Goal: Task Accomplishment & Management: Use online tool/utility

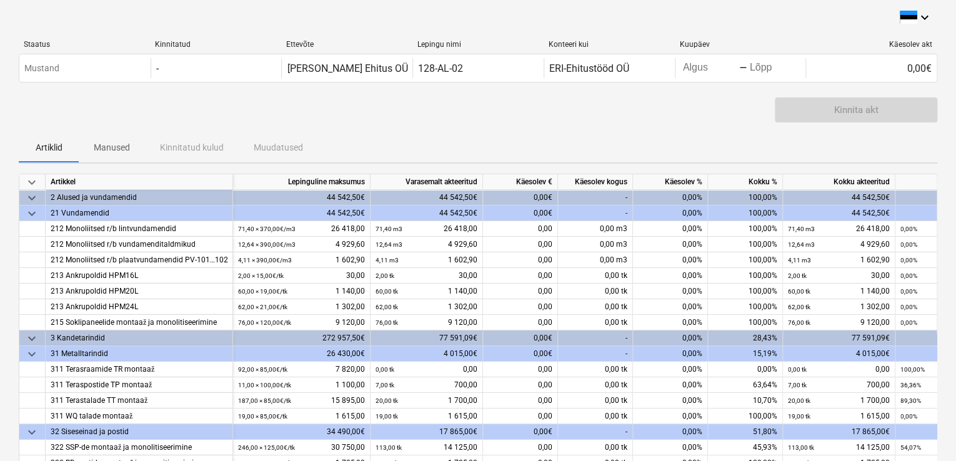
drag, startPoint x: 928, startPoint y: 418, endPoint x: 934, endPoint y: 430, distance: 12.9
click at [934, 430] on div "keyboard_arrow_down Artikkel Lepinguline [PERSON_NAME] akteeritud Käesolev € Kä…" at bounding box center [478, 335] width 918 height 323
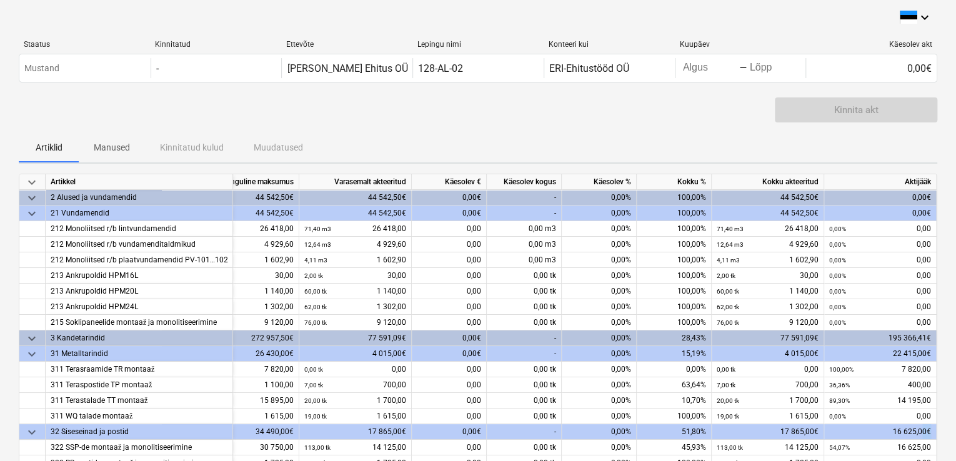
scroll to position [0, 5]
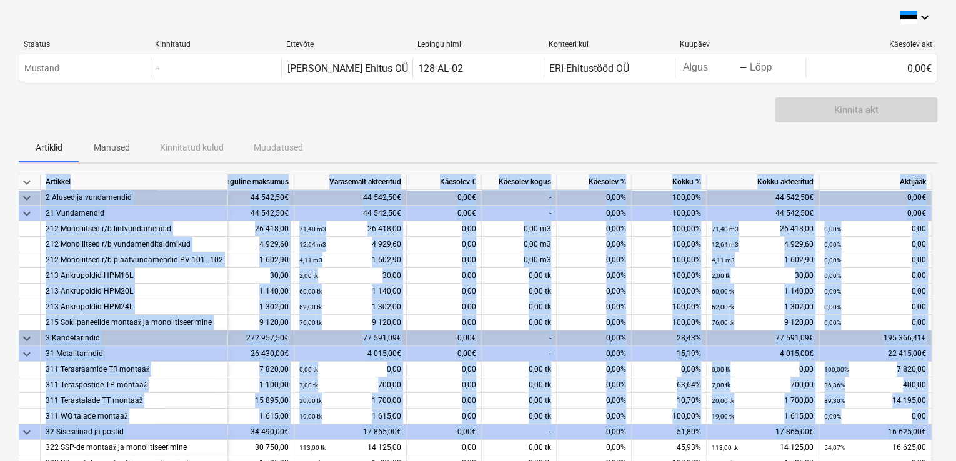
drag, startPoint x: 920, startPoint y: 425, endPoint x: 939, endPoint y: 443, distance: 26.5
click at [937, 443] on div "keyboard_arrow_down Staatus Kinnitatud Ettevõte Lepingu nimi Konteeri kui Kuupä…" at bounding box center [478, 456] width 956 height 912
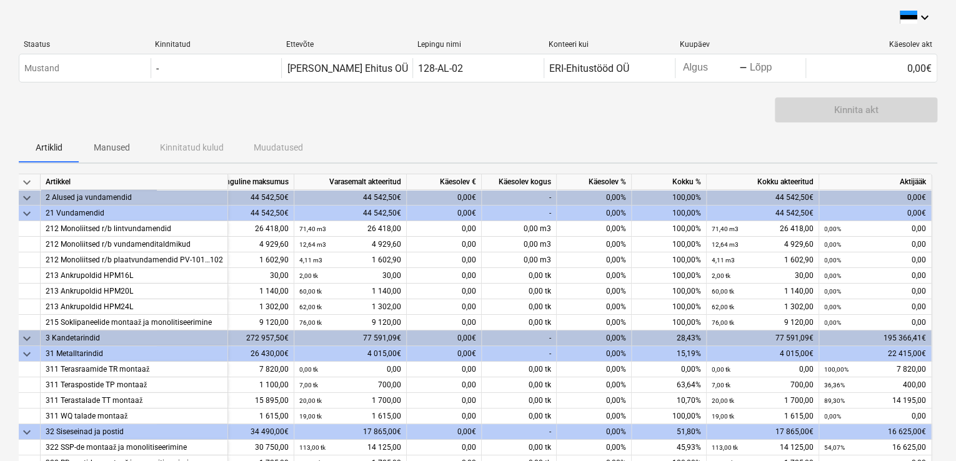
drag, startPoint x: 939, startPoint y: 443, endPoint x: 596, endPoint y: 485, distance: 346.0
click at [596, 460] on html "keyboard_arrow_down Staatus Kinnitatud Ettevõte Lepingu nimi Konteeri kui Kuupä…" at bounding box center [478, 230] width 956 height 461
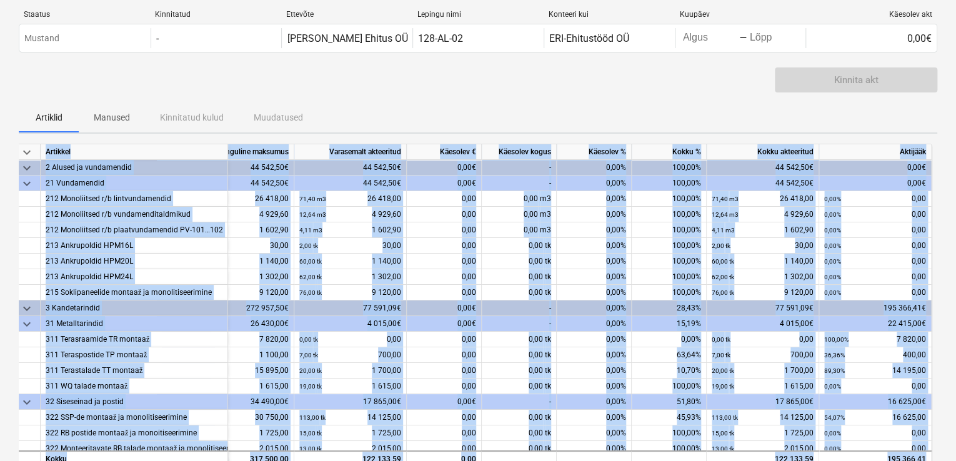
scroll to position [73, 75]
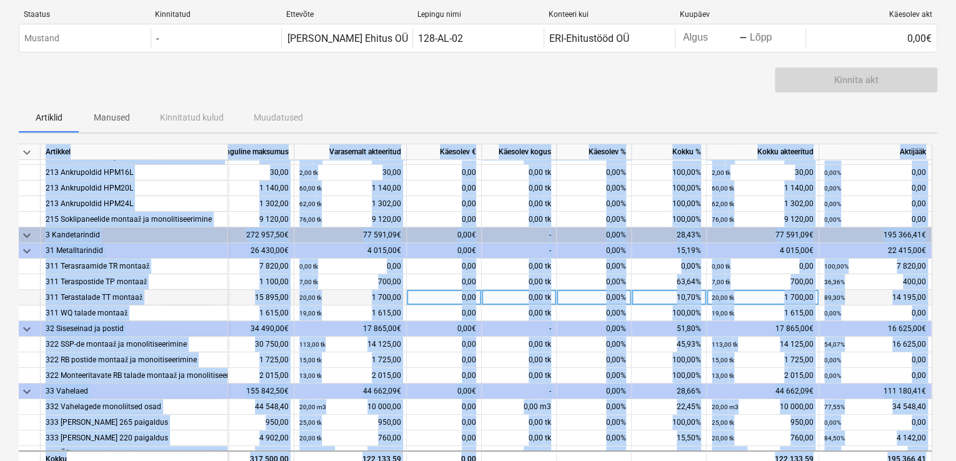
click at [425, 297] on div "0,00" at bounding box center [444, 298] width 75 height 16
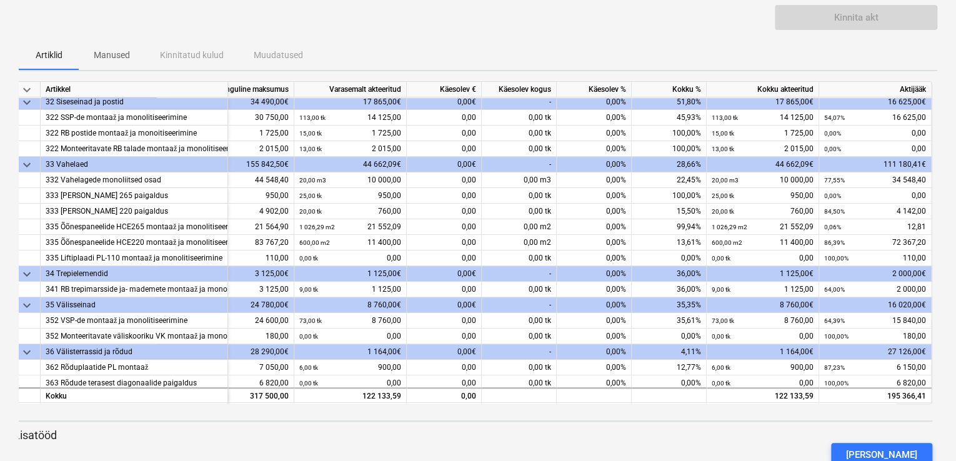
scroll to position [250, 75]
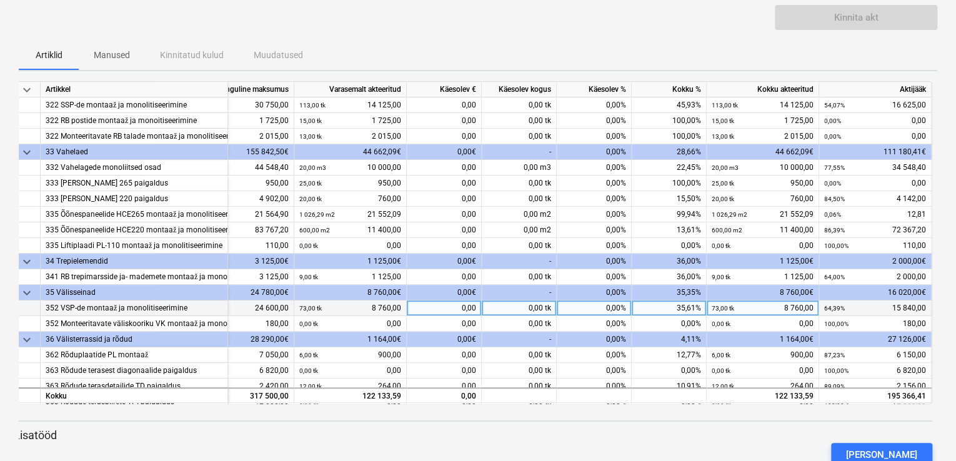
click at [497, 307] on div "0,00 tk" at bounding box center [519, 308] width 75 height 16
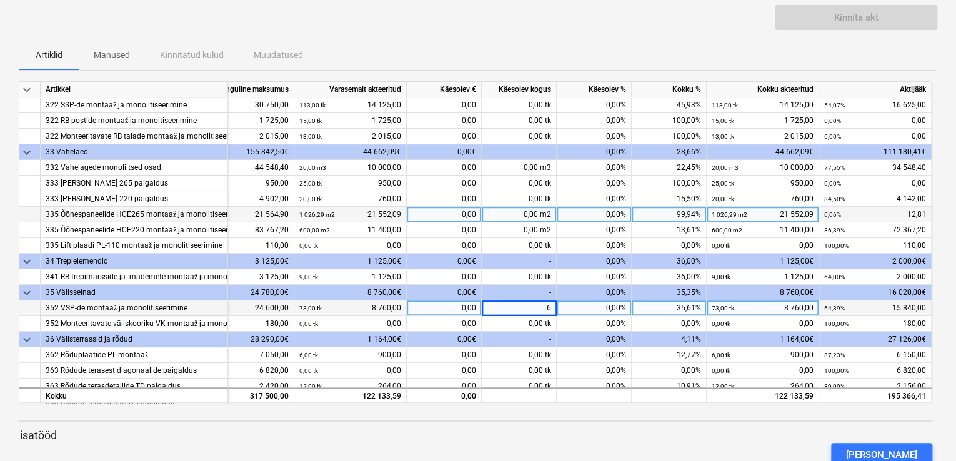
type input "61"
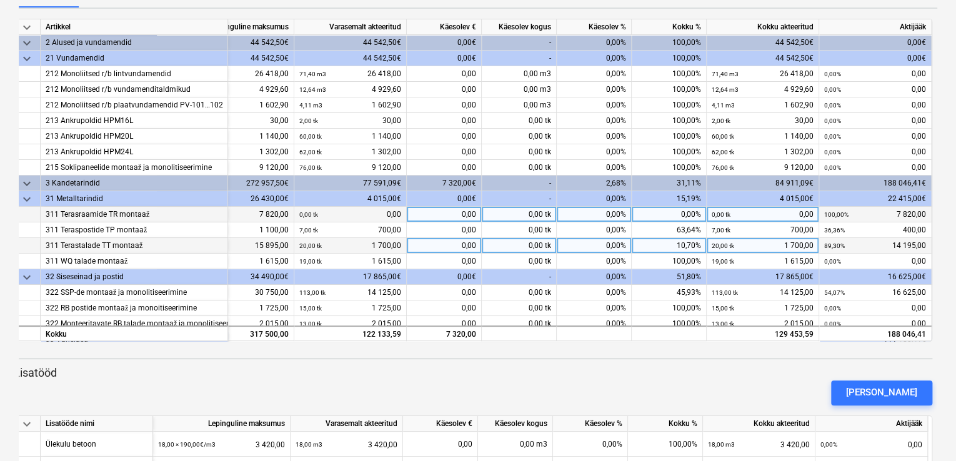
scroll to position [62, 75]
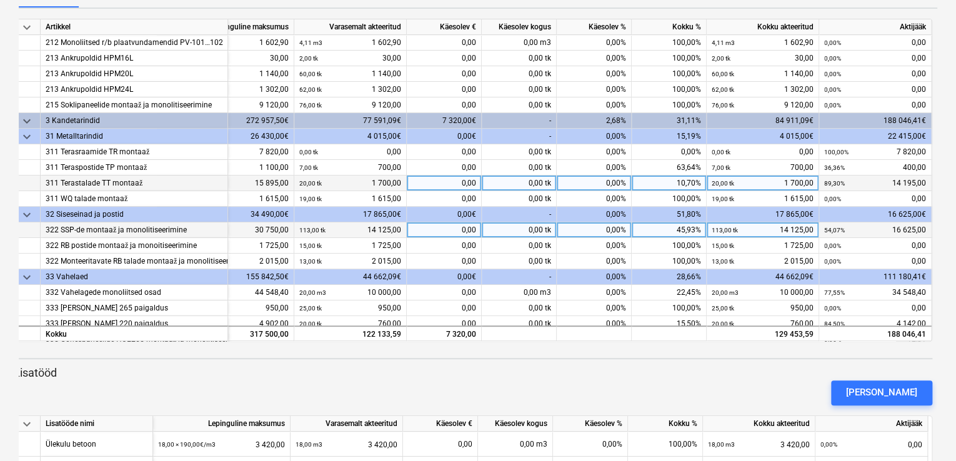
click at [499, 227] on div "0,00 tk" at bounding box center [519, 230] width 75 height 16
type input "67"
click at [511, 180] on div "0,00 tk" at bounding box center [519, 183] width 75 height 16
type input "6"
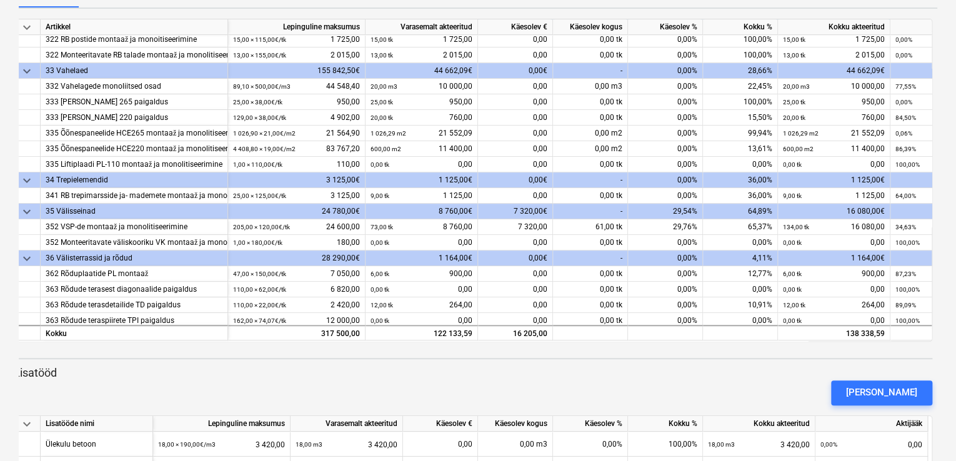
scroll to position [276, 0]
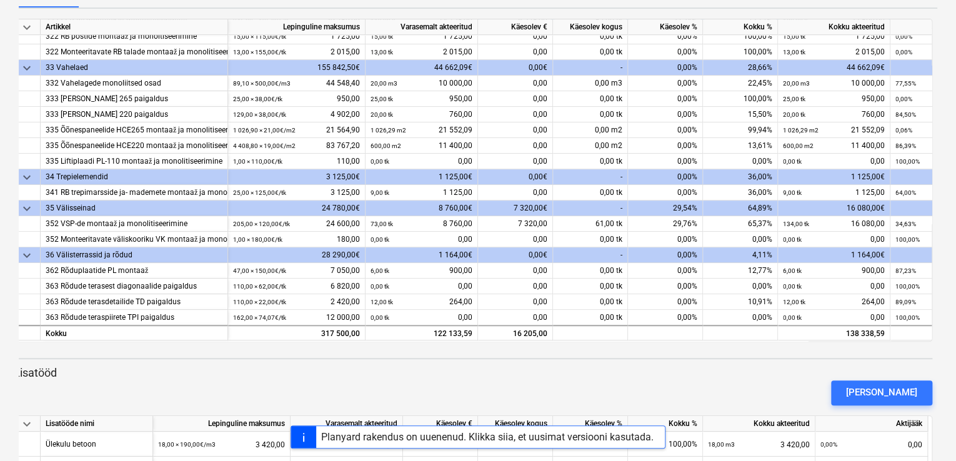
click at [255, 390] on div "[PERSON_NAME]" at bounding box center [473, 392] width 928 height 35
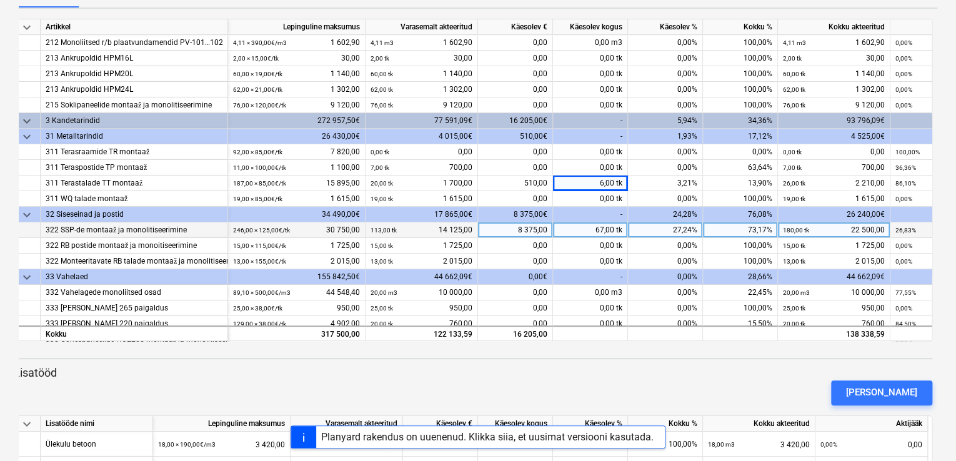
scroll to position [125, 0]
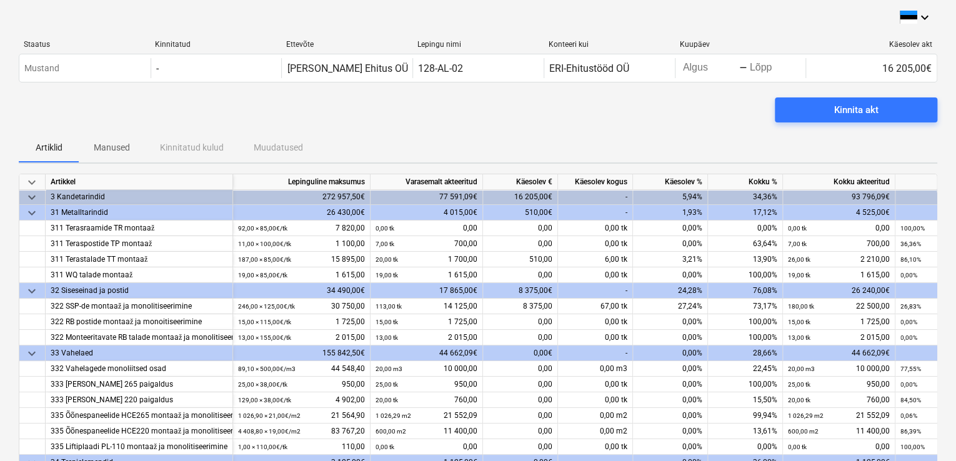
scroll to position [187, 0]
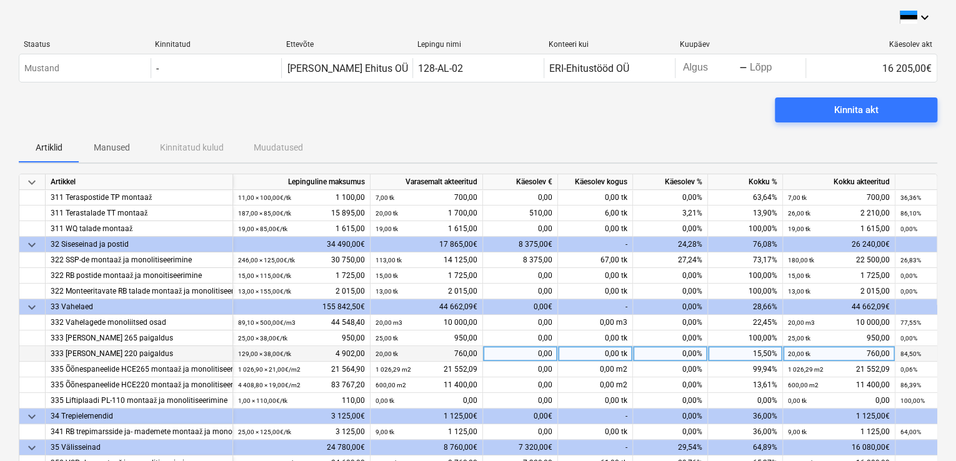
click at [615, 352] on div "0,00 tk" at bounding box center [595, 354] width 75 height 16
type input "36"
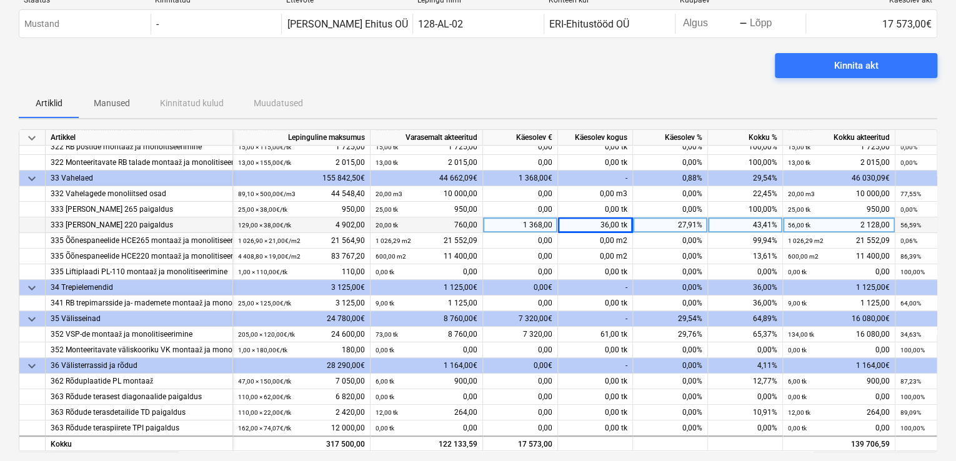
scroll to position [62, 0]
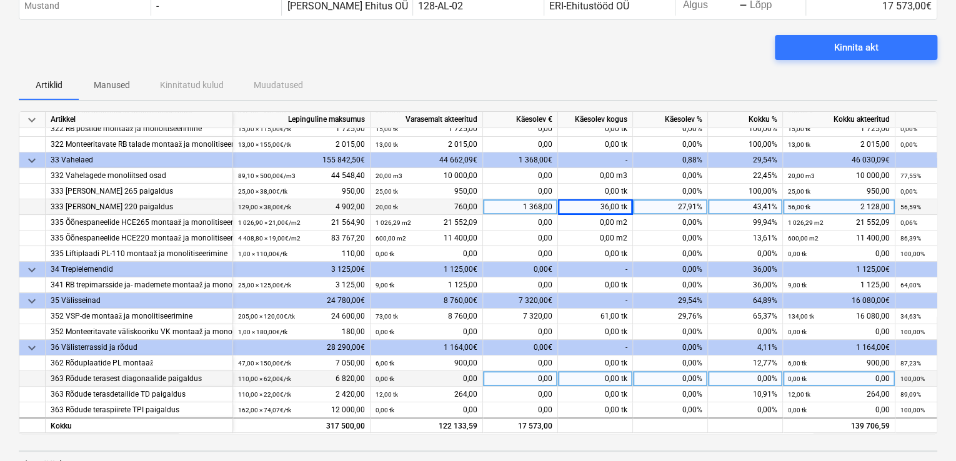
click at [609, 374] on div "0,00 tk" at bounding box center [595, 379] width 75 height 16
type input "38"
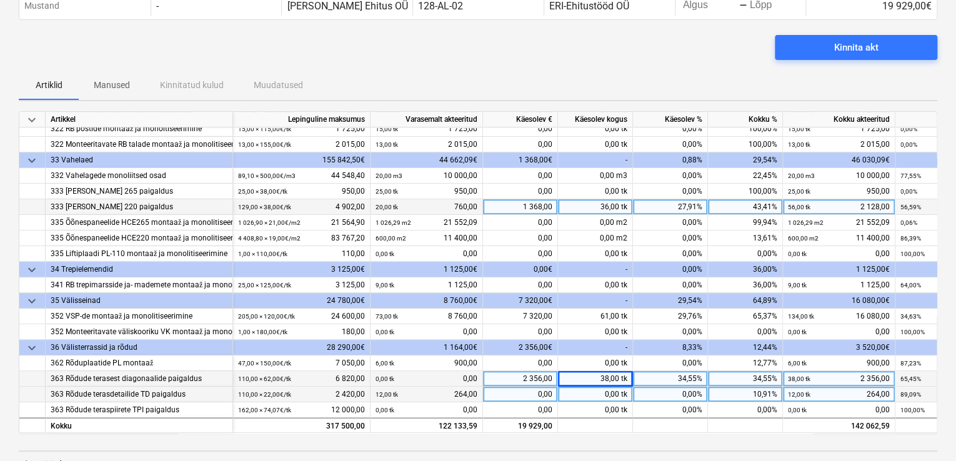
click at [589, 388] on div "0,00 tk" at bounding box center [595, 395] width 75 height 16
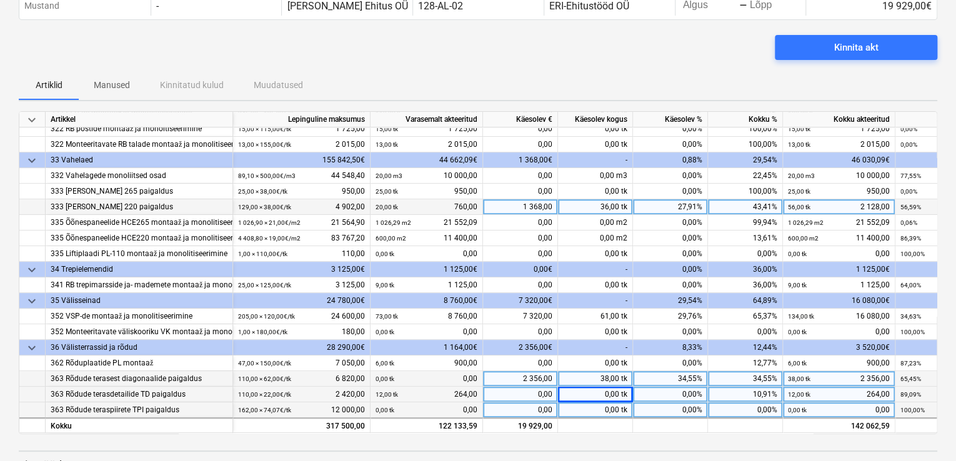
click at [572, 403] on div "0,00 tk" at bounding box center [595, 410] width 75 height 16
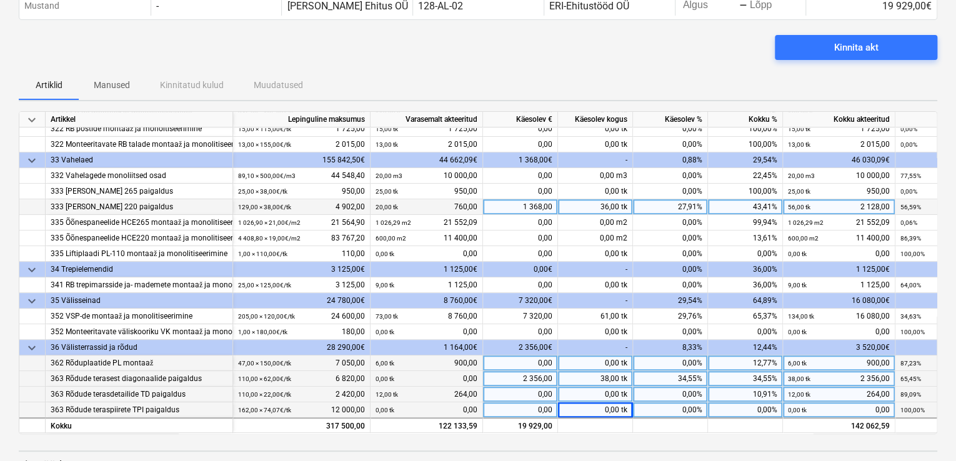
click at [592, 355] on div "0,00 tk" at bounding box center [595, 363] width 75 height 16
type input "16"
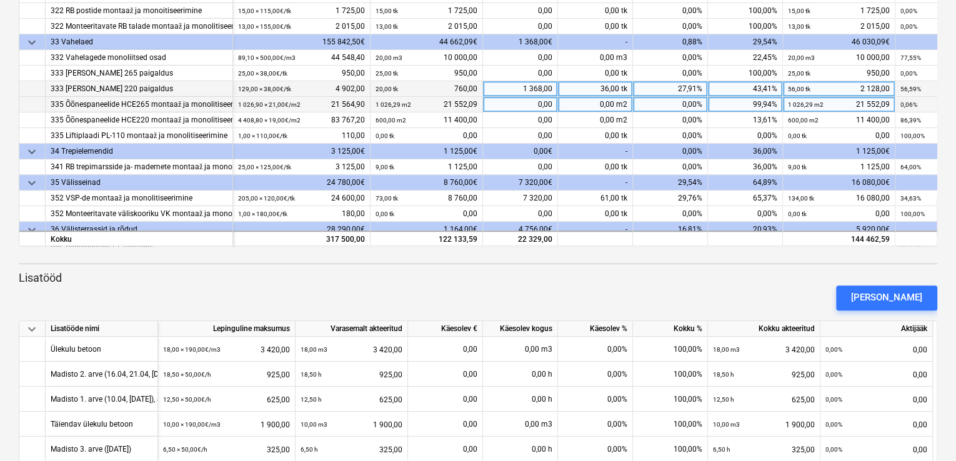
scroll to position [214, 0]
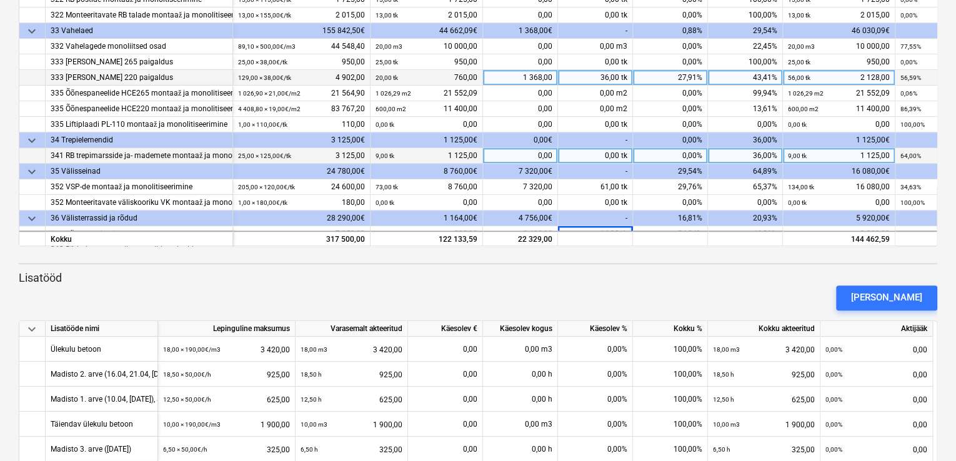
click at [603, 151] on div "0,00 tk" at bounding box center [595, 156] width 75 height 16
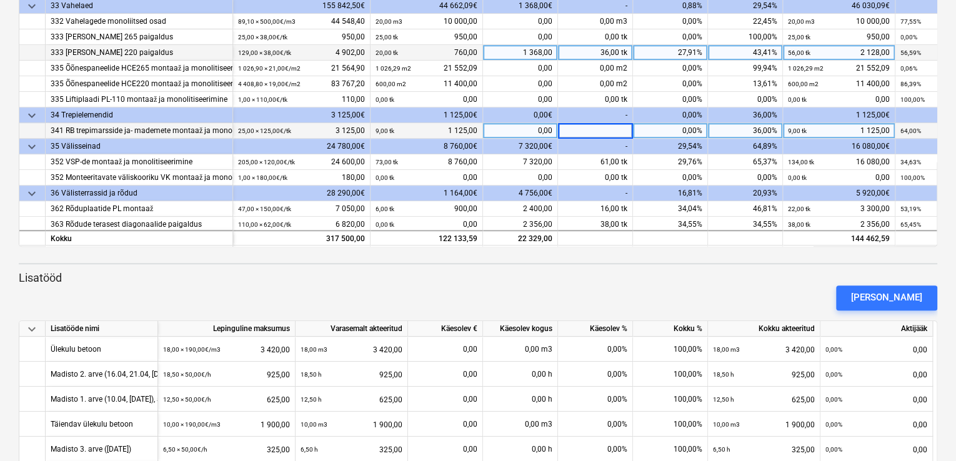
scroll to position [276, 0]
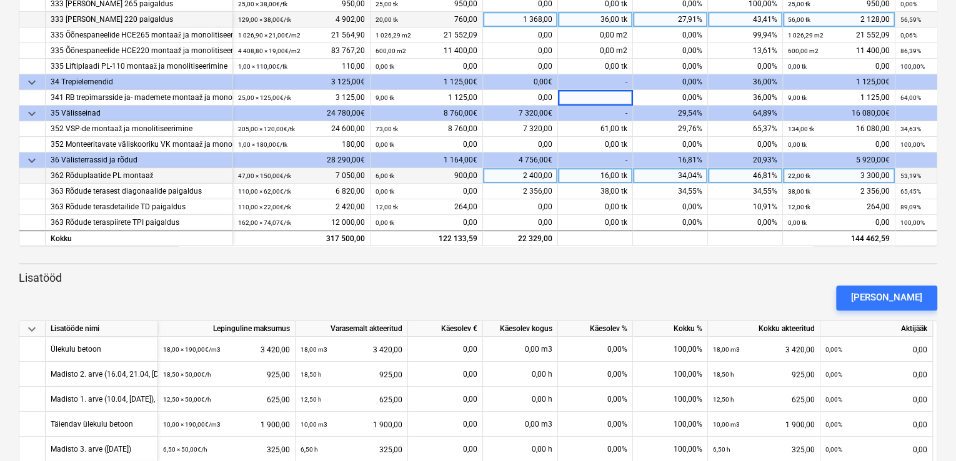
type input "4"
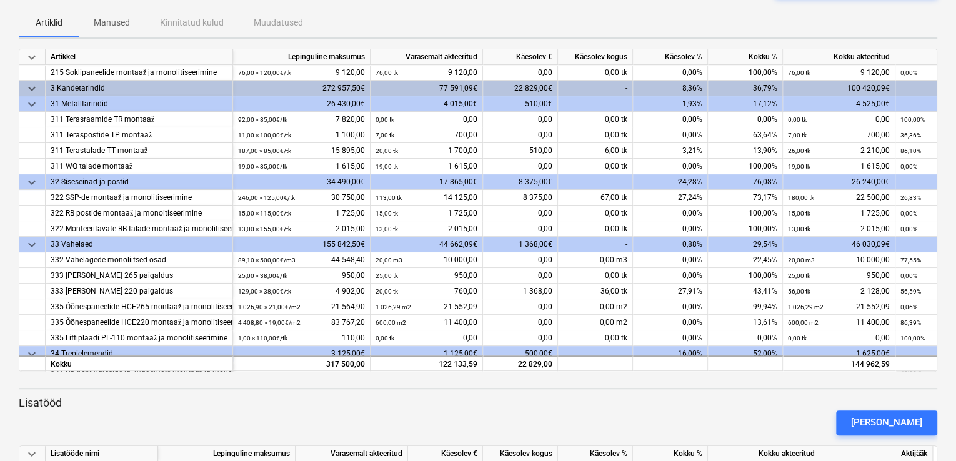
scroll to position [187, 0]
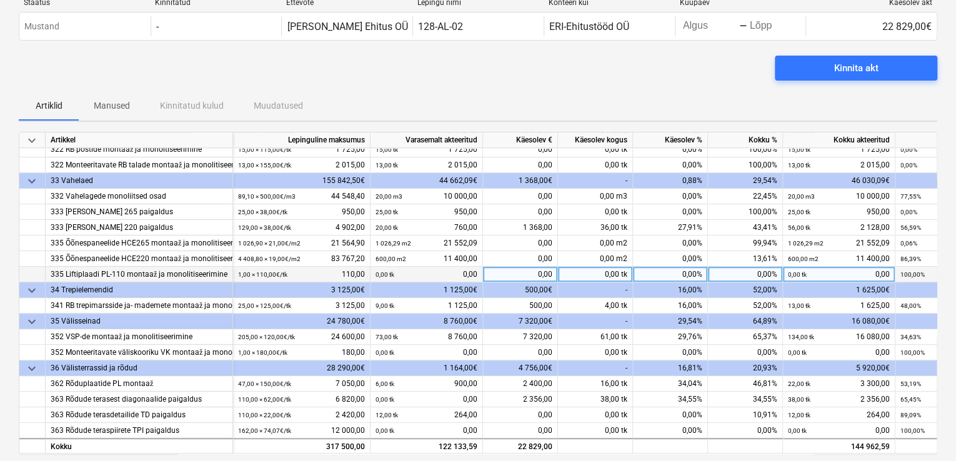
scroll to position [62, 0]
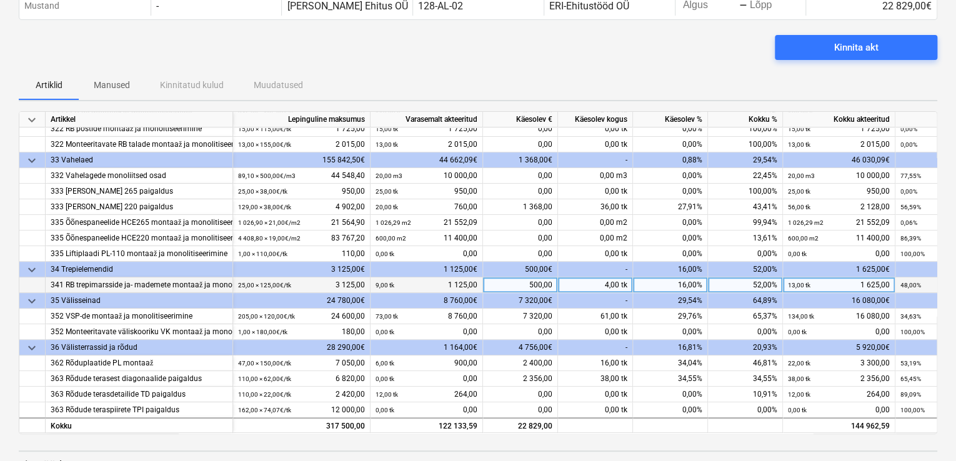
click at [615, 284] on div "4,00 tk" at bounding box center [595, 285] width 75 height 16
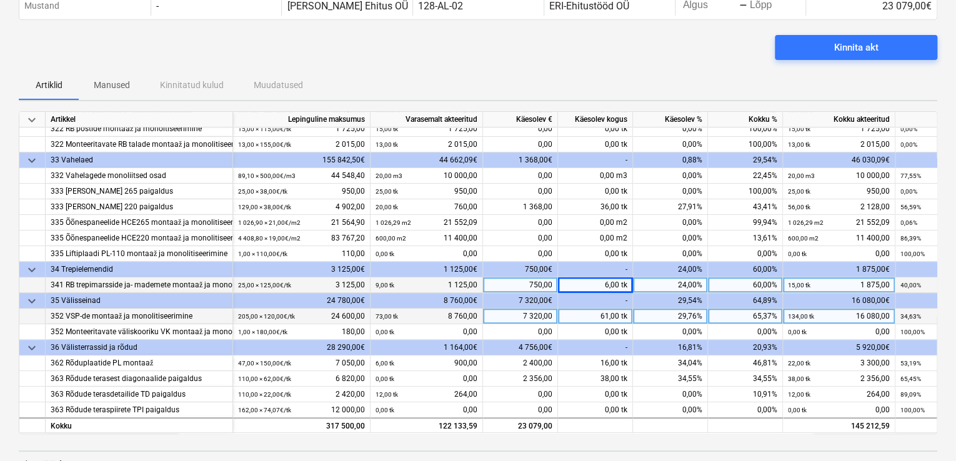
click at [597, 313] on div "61,00 tk" at bounding box center [595, 317] width 75 height 16
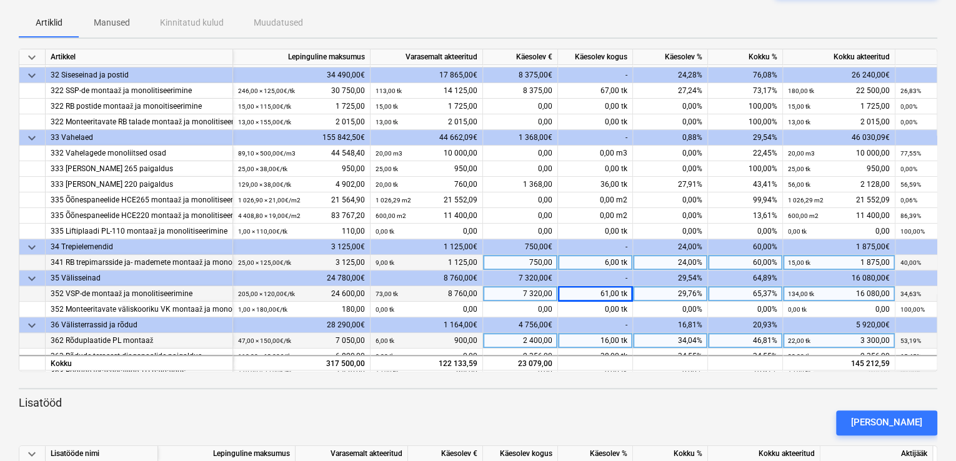
scroll to position [214, 0]
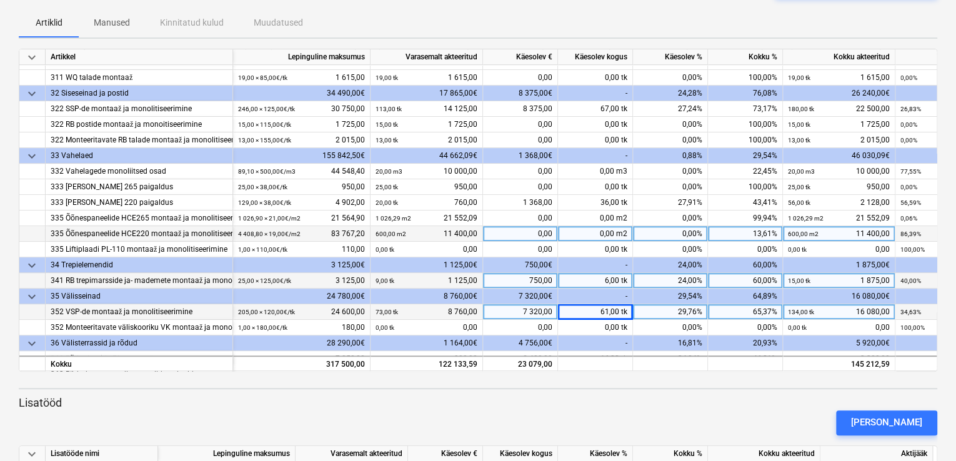
click at [588, 229] on div "0,00 m2" at bounding box center [595, 234] width 75 height 16
type input "1000"
click at [581, 231] on div "1 000,00 m2" at bounding box center [595, 234] width 75 height 16
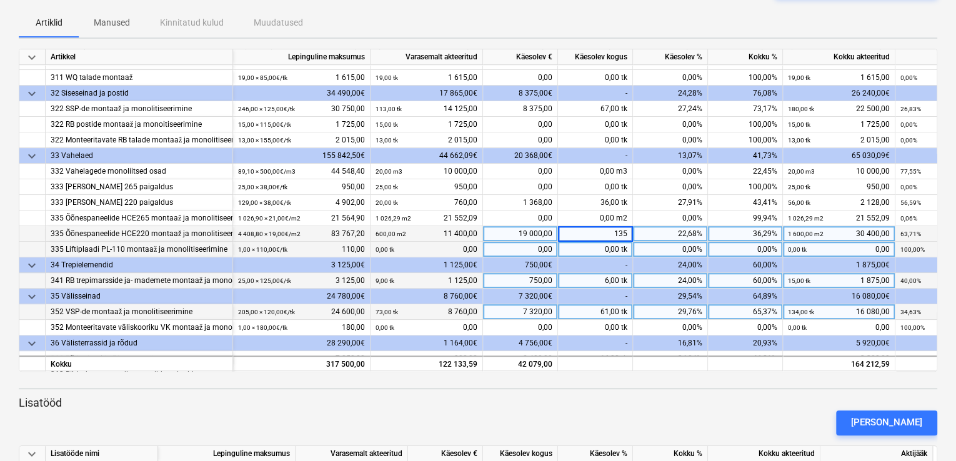
type input "1350"
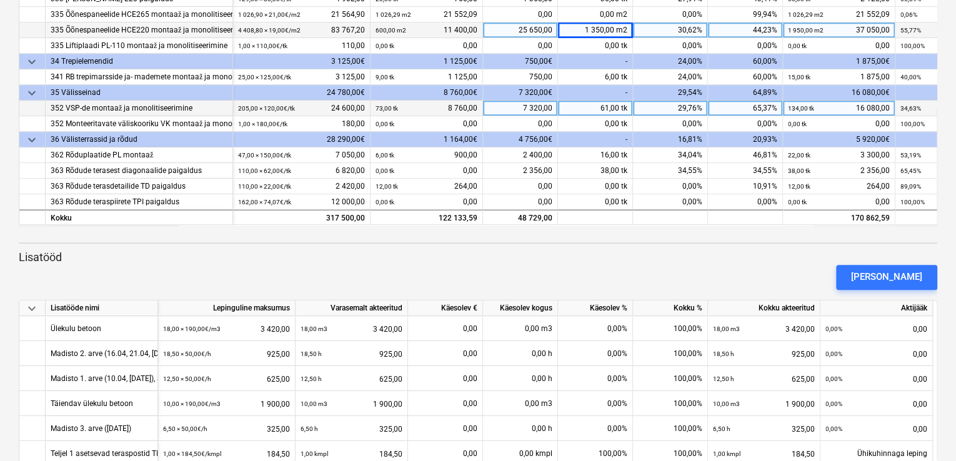
scroll to position [187, 0]
